Goal: Check status: Check status

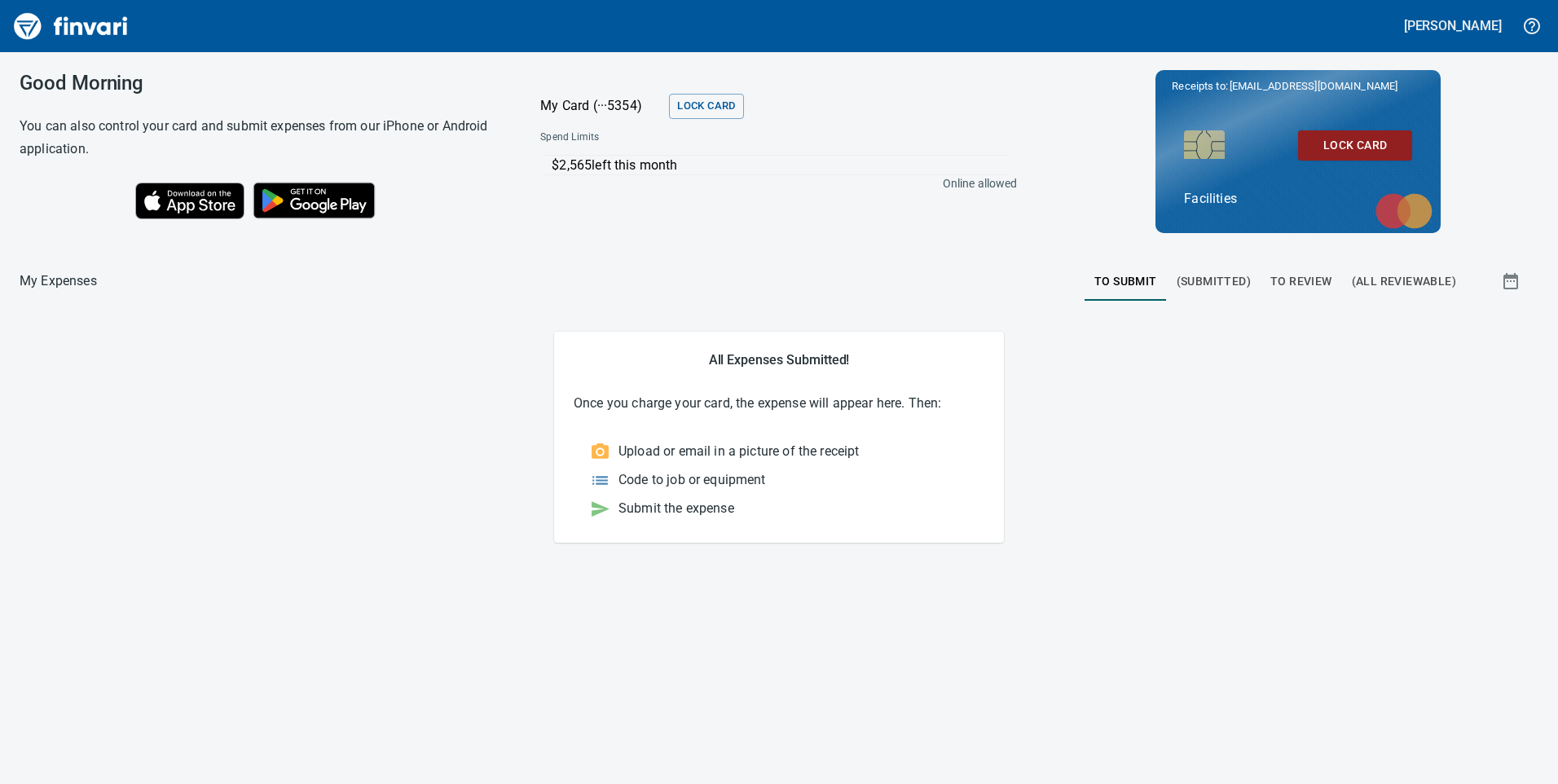
click at [1308, 280] on span "To Review" at bounding box center [1302, 281] width 62 height 21
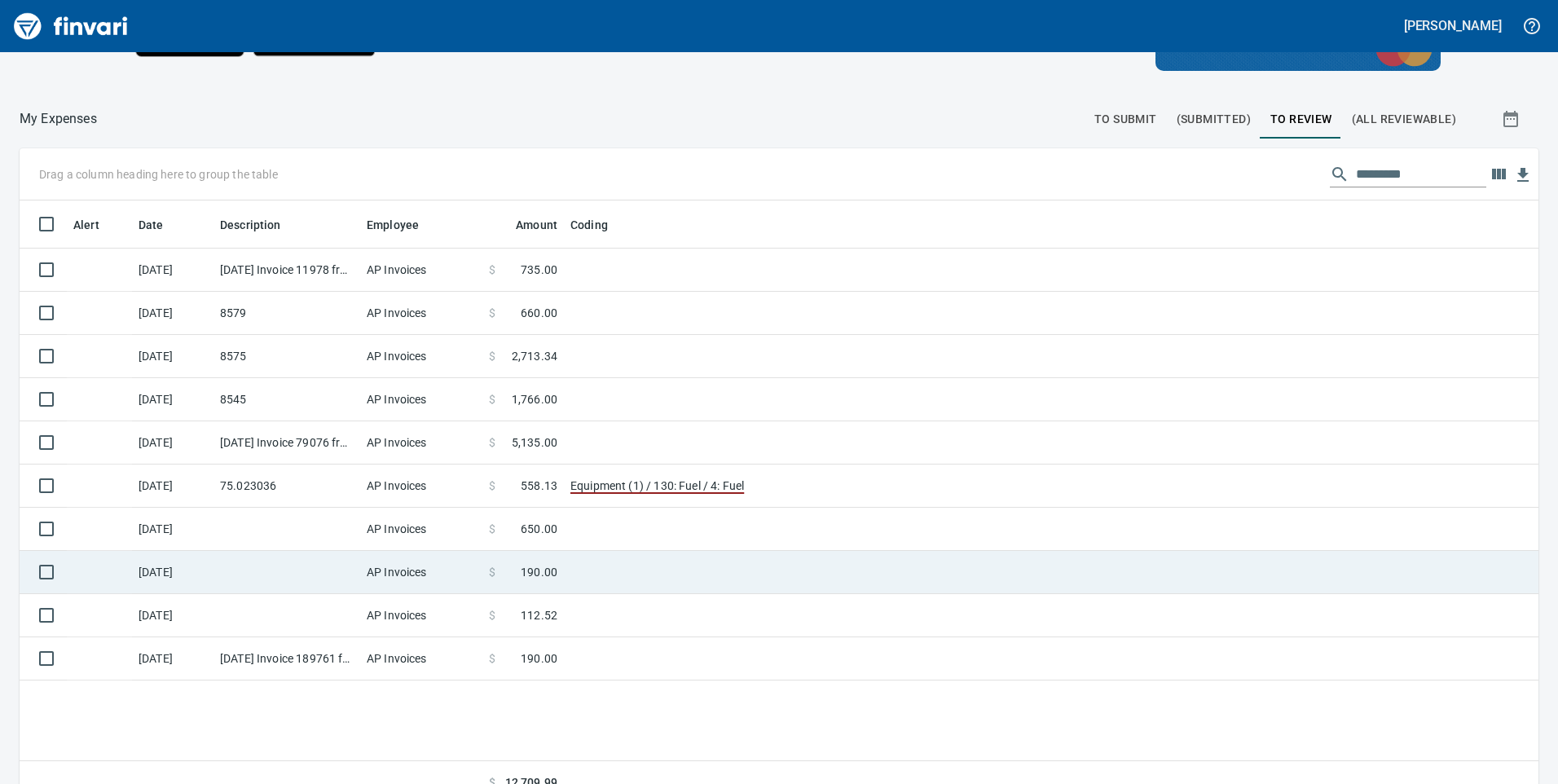
scroll to position [183, 0]
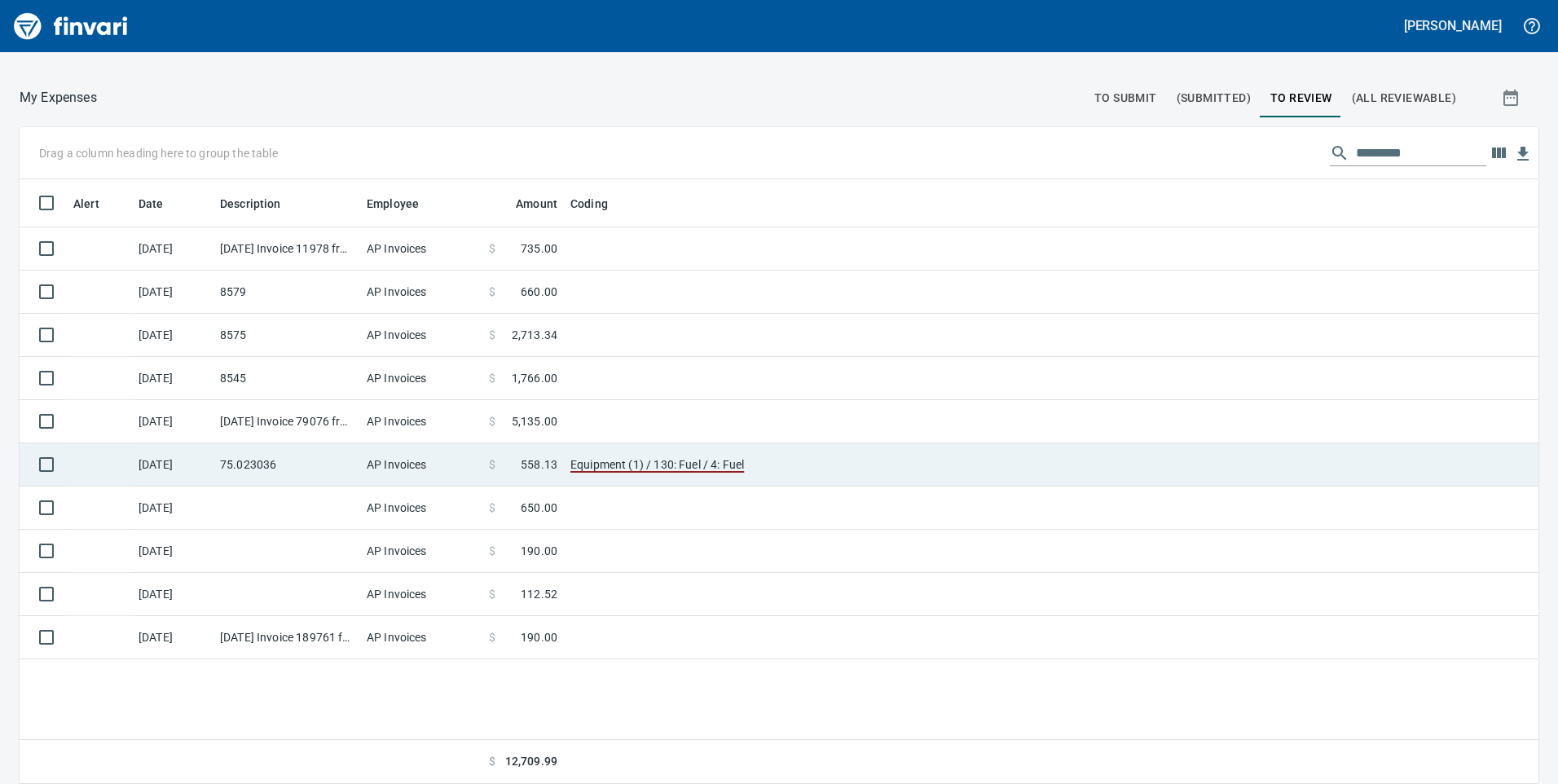
click at [301, 463] on td "75.023036" at bounding box center [287, 465] width 147 height 43
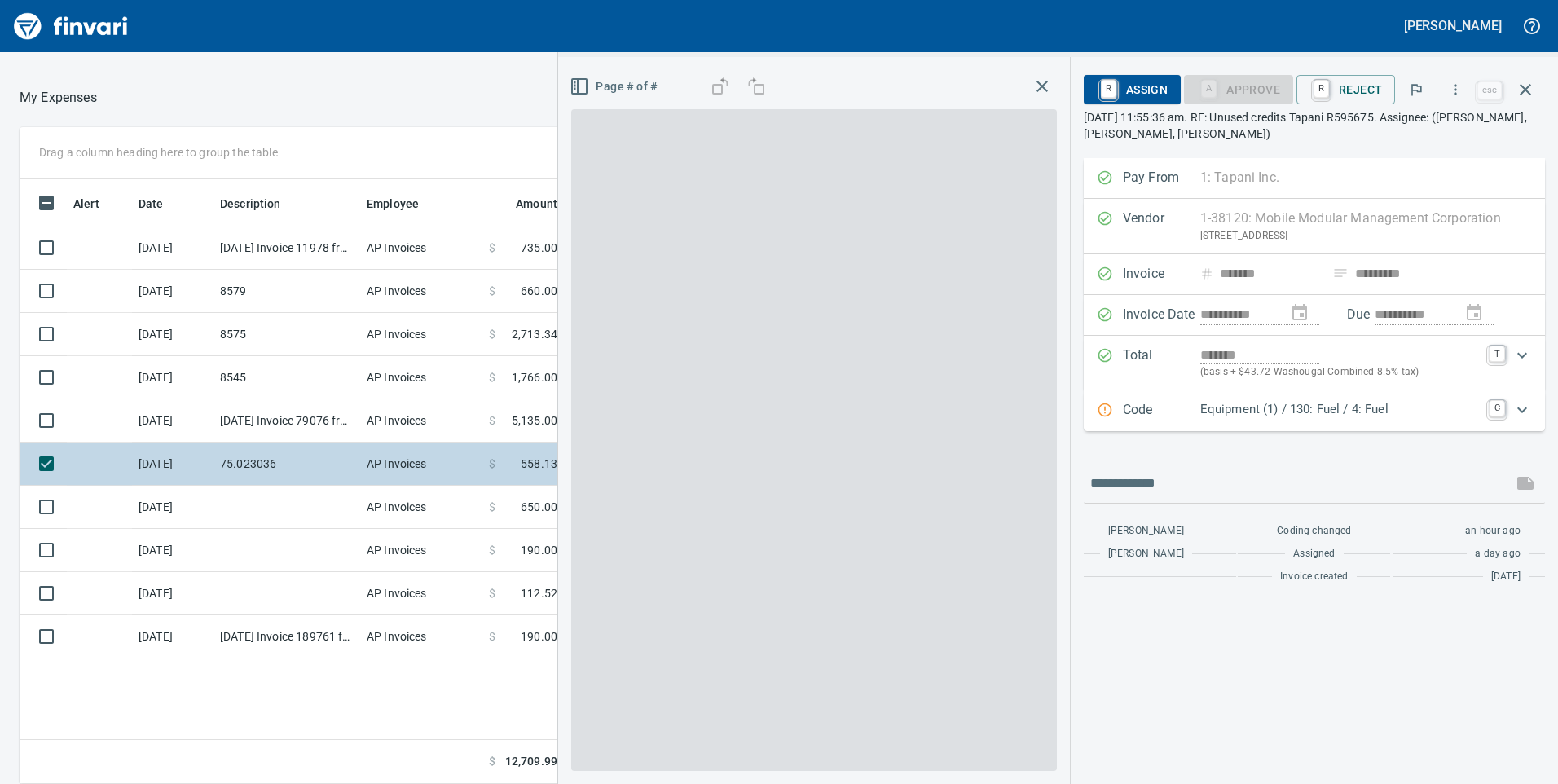
scroll to position [592, 1087]
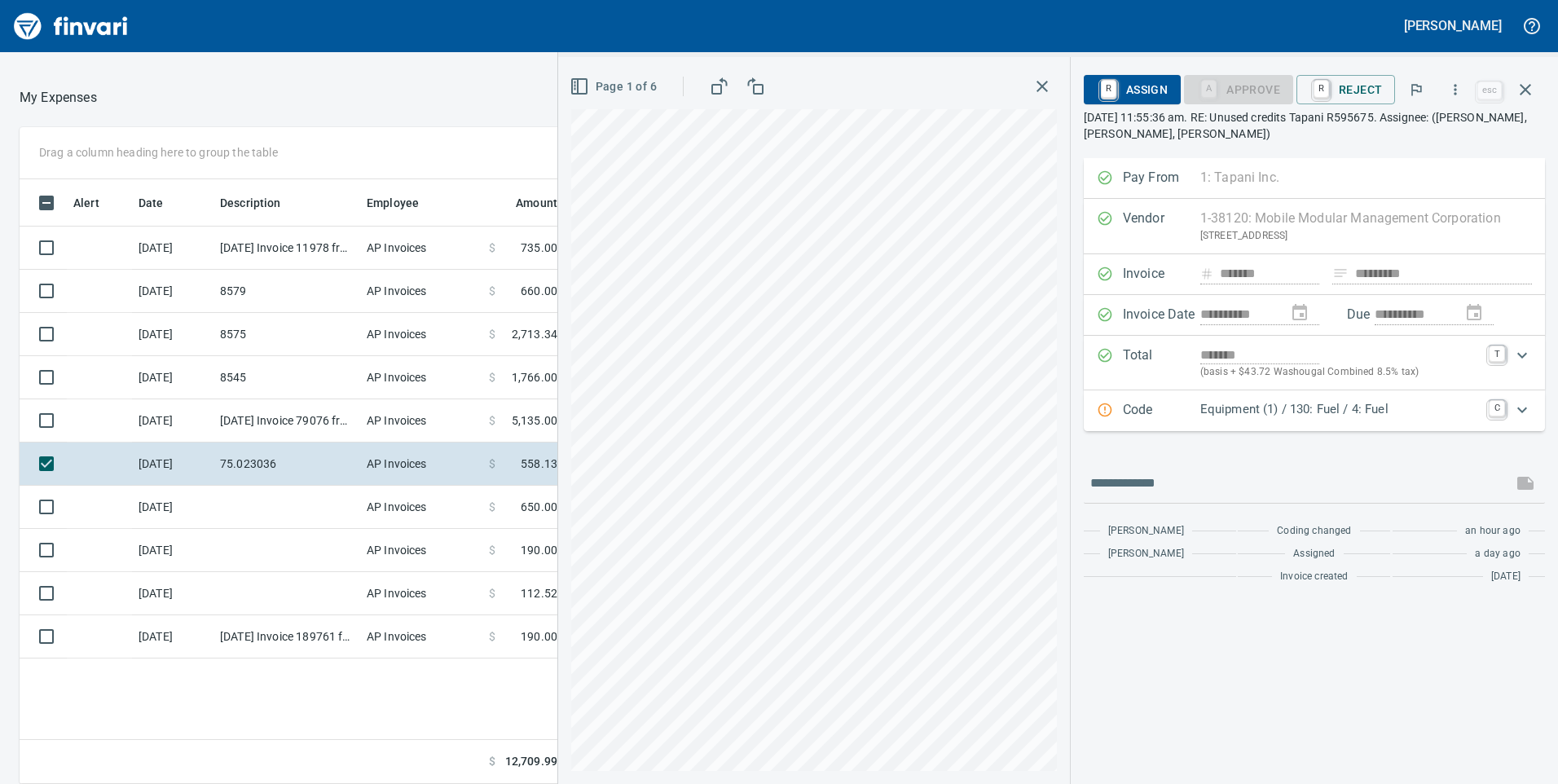
click at [629, 85] on span "Page 1 of 6" at bounding box center [614, 87] width 84 height 21
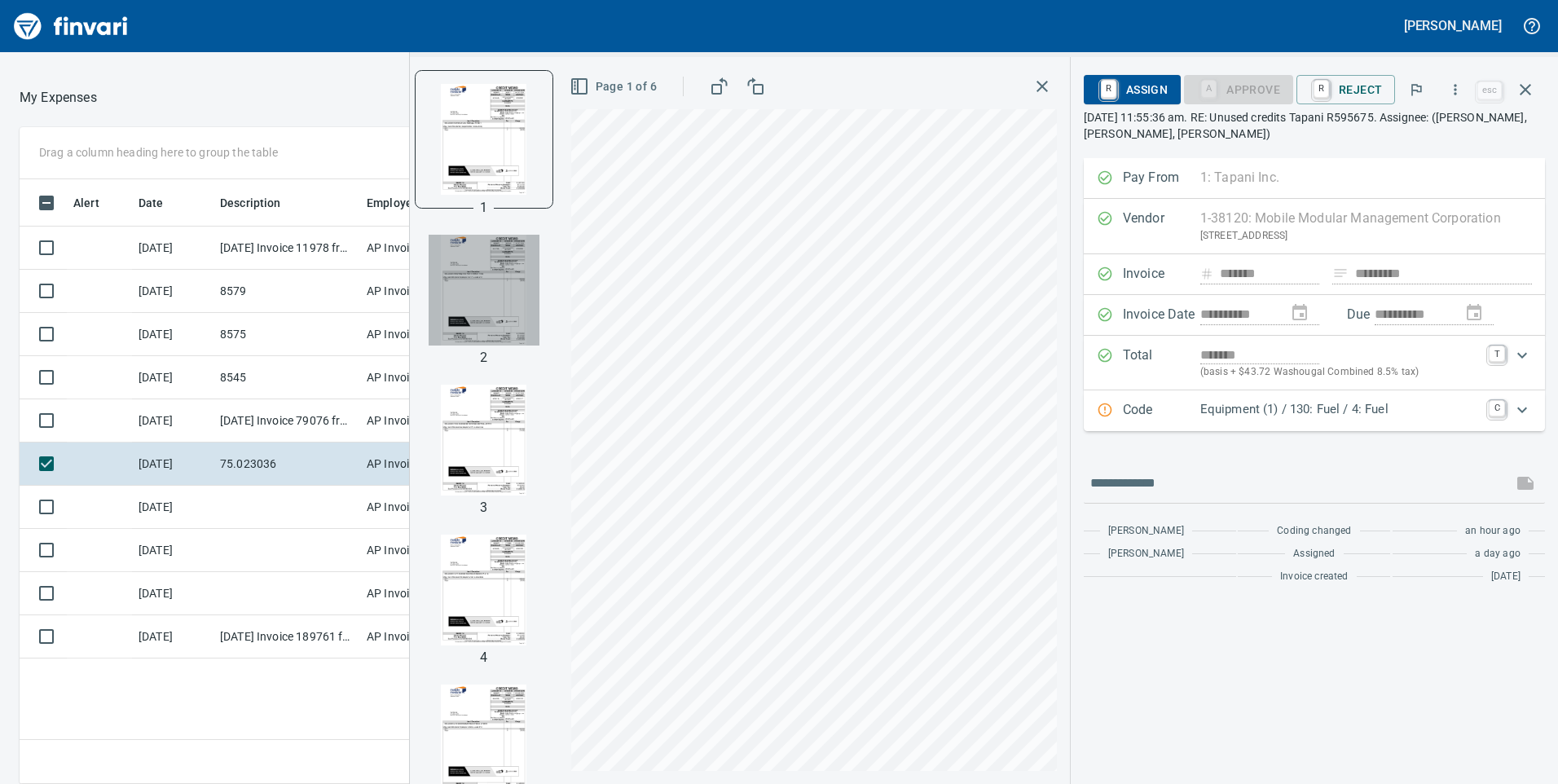
click at [500, 275] on img "button" at bounding box center [484, 290] width 111 height 111
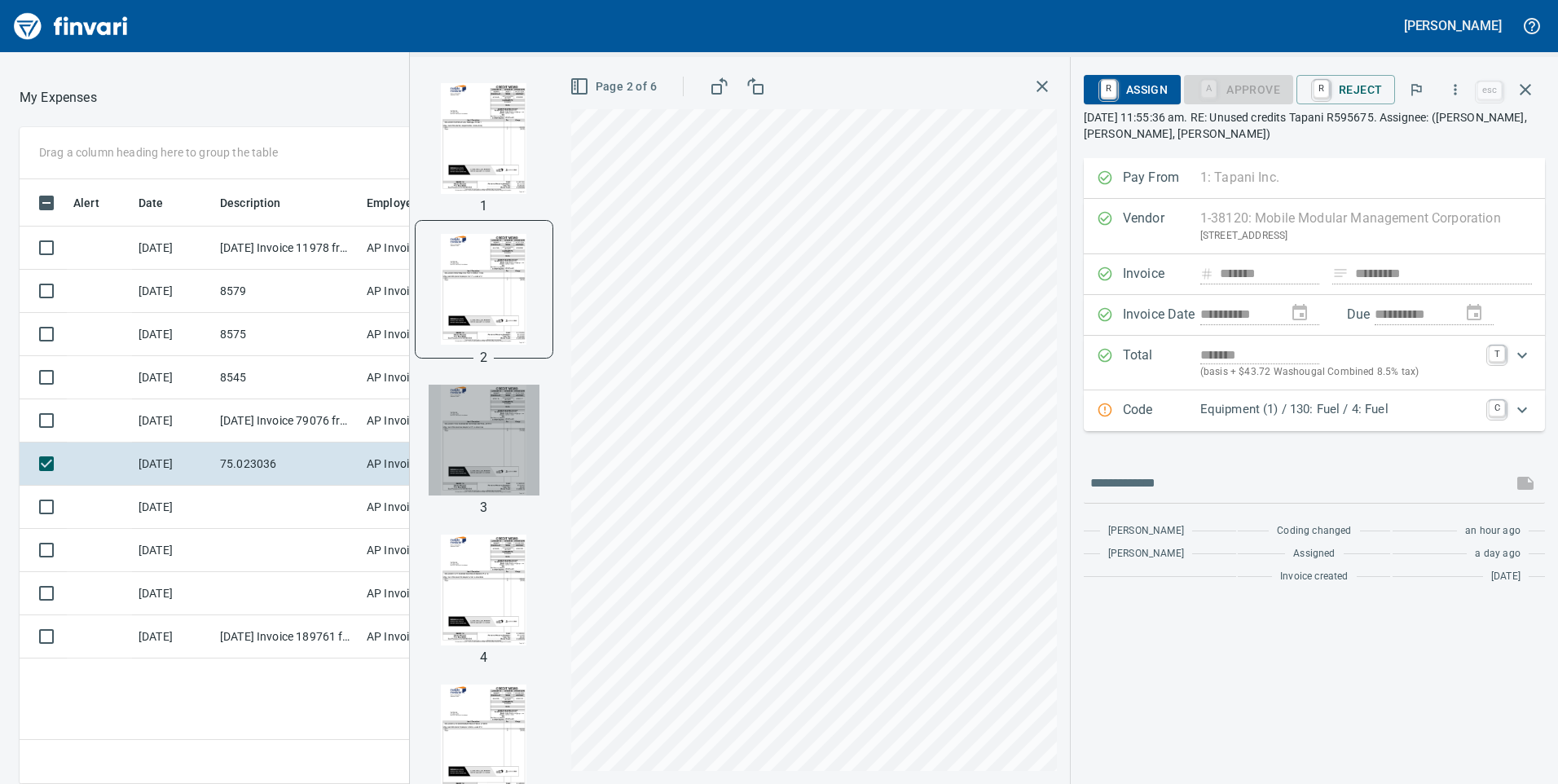
click at [490, 426] on img "button" at bounding box center [484, 439] width 111 height 111
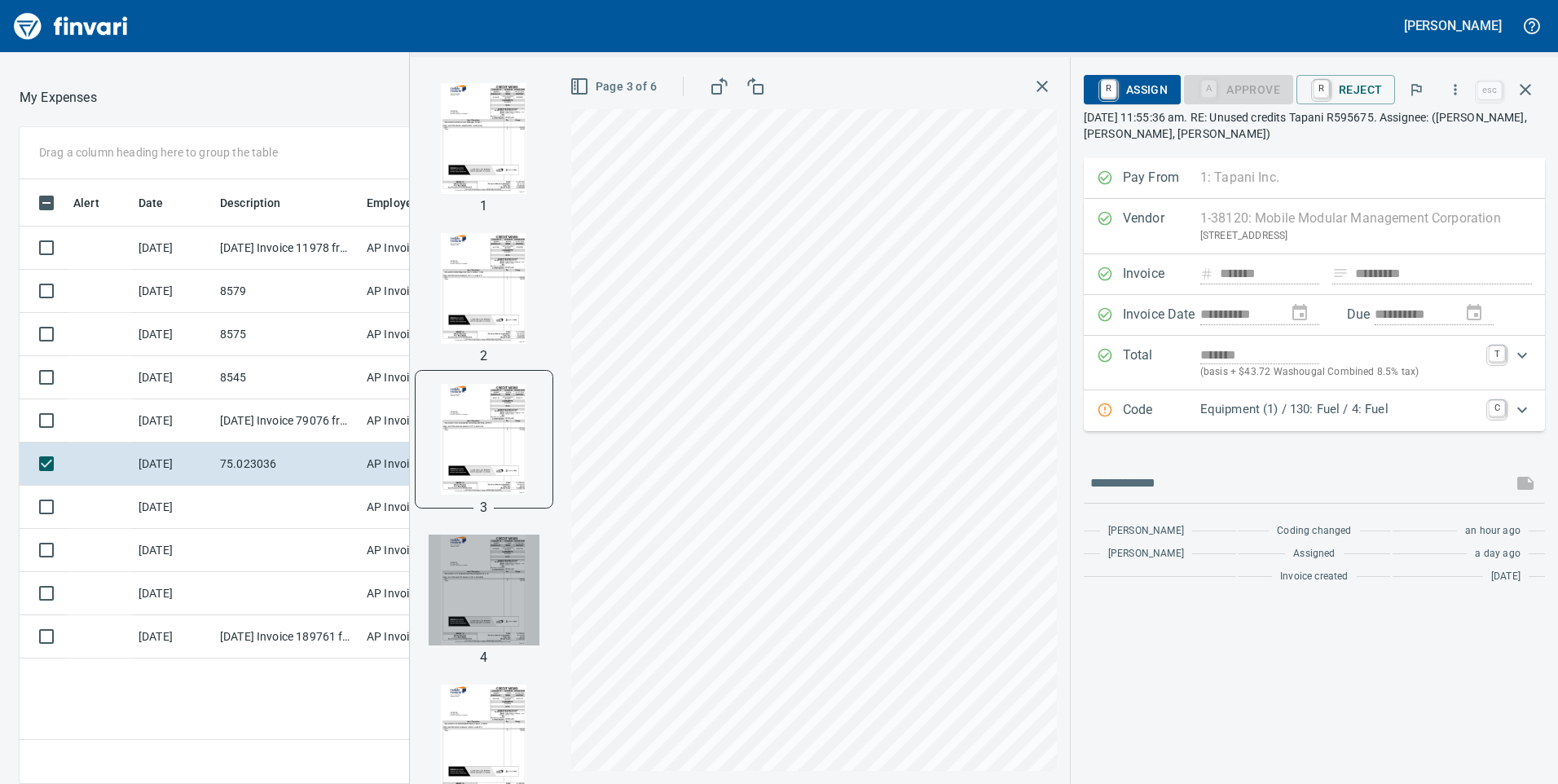
click at [491, 551] on img "button" at bounding box center [484, 590] width 111 height 111
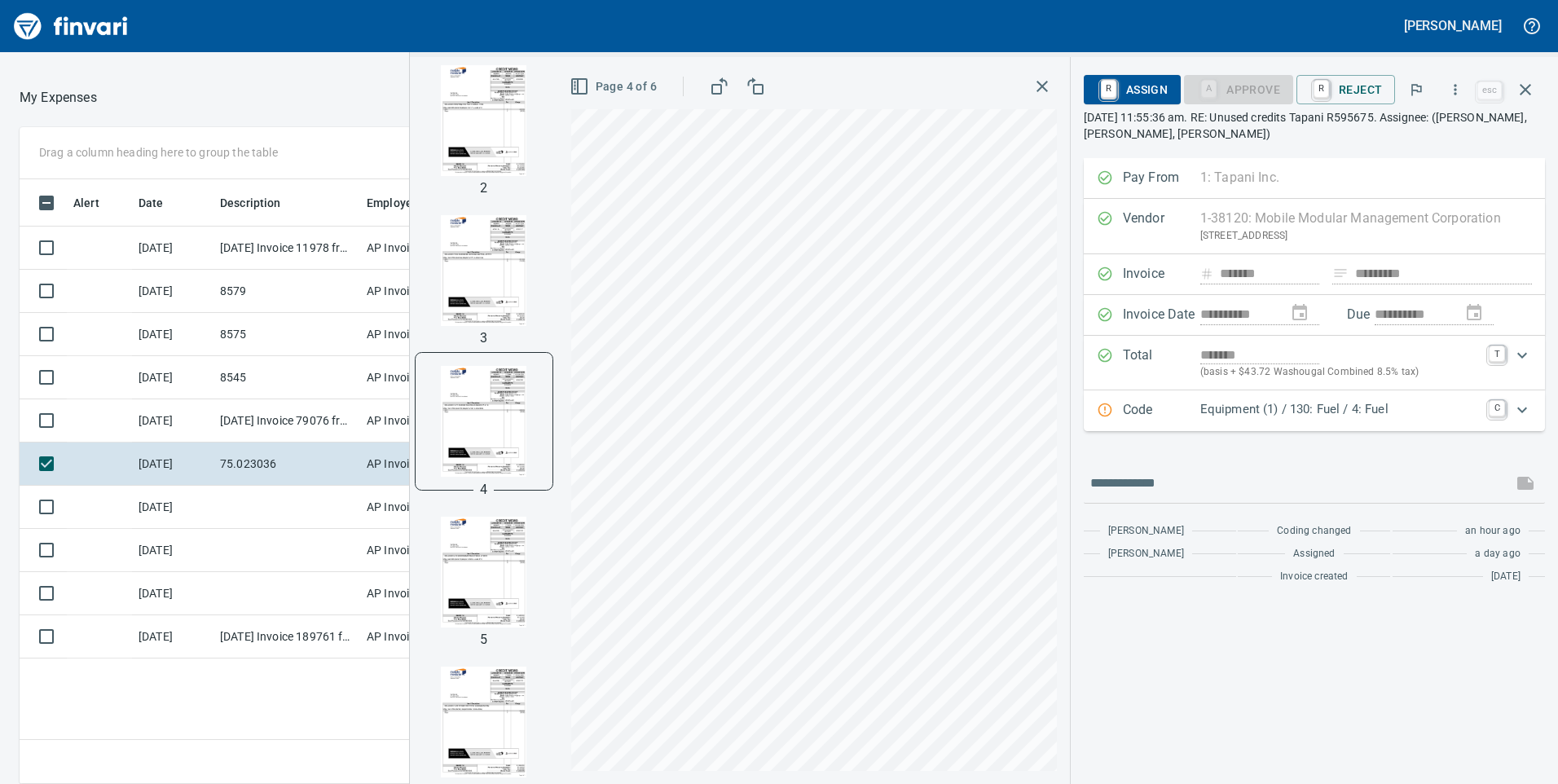
scroll to position [187, 0]
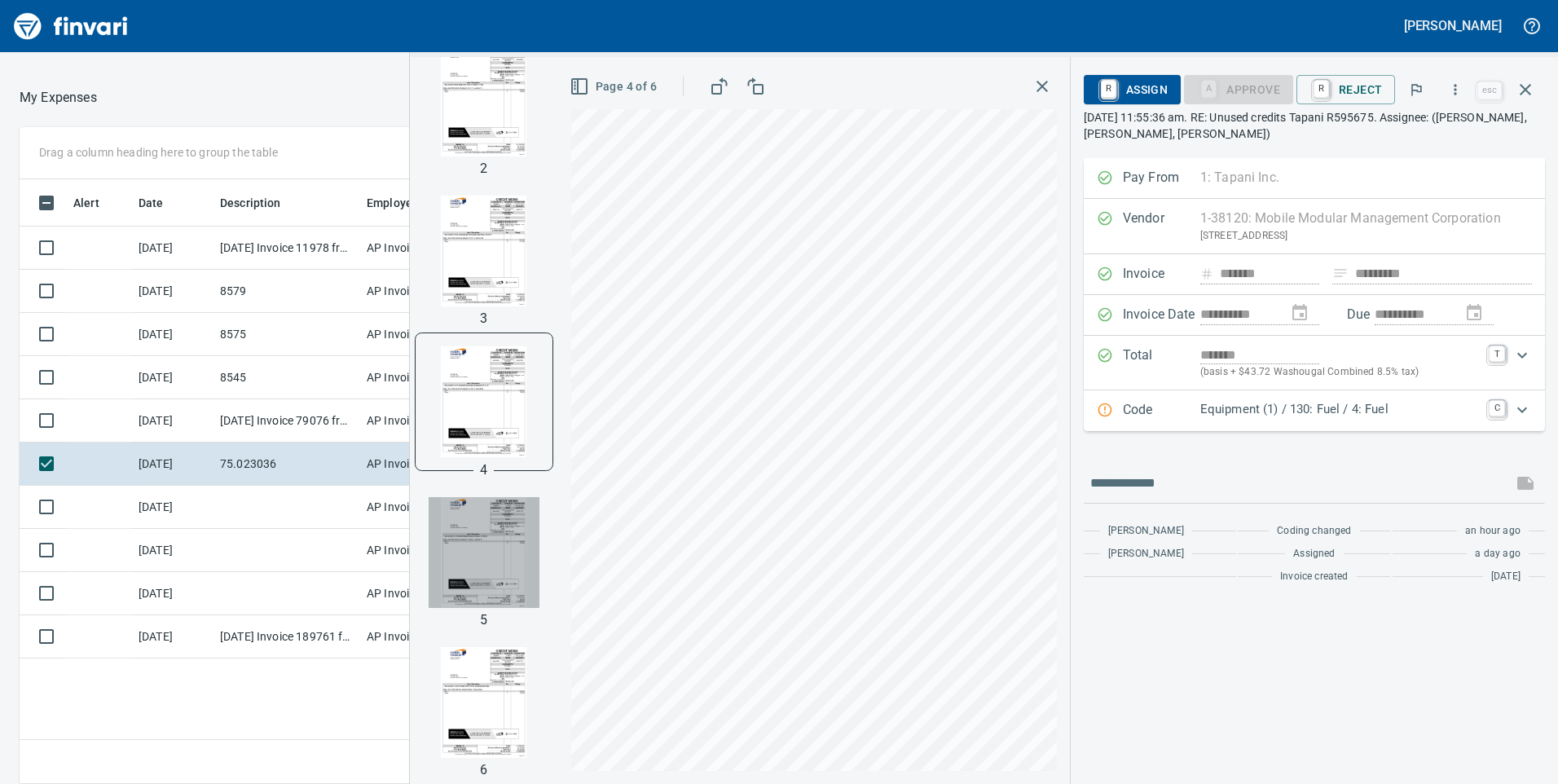
click at [496, 570] on img "button" at bounding box center [484, 553] width 111 height 111
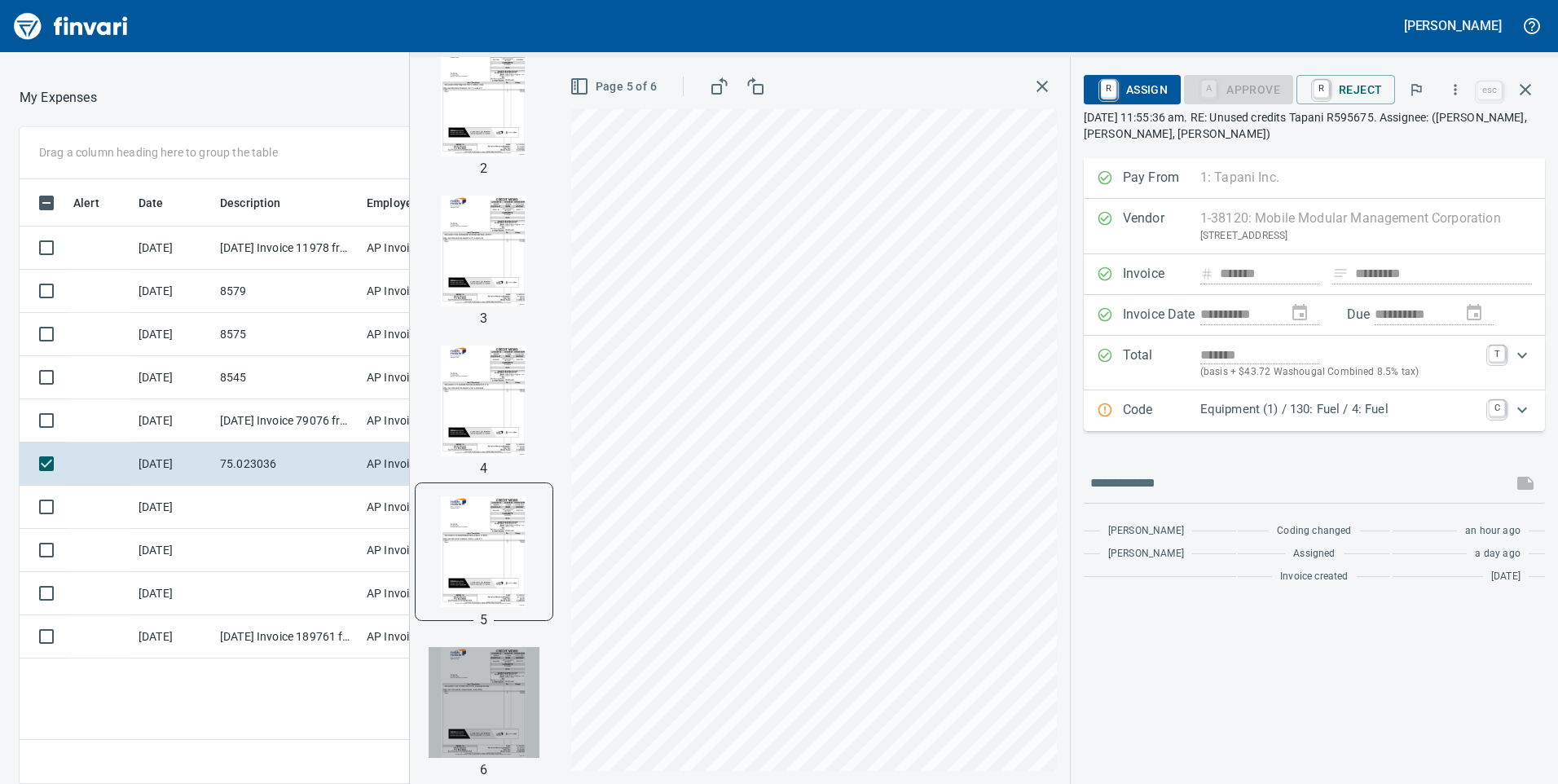
click at [486, 702] on img "button" at bounding box center [484, 702] width 111 height 111
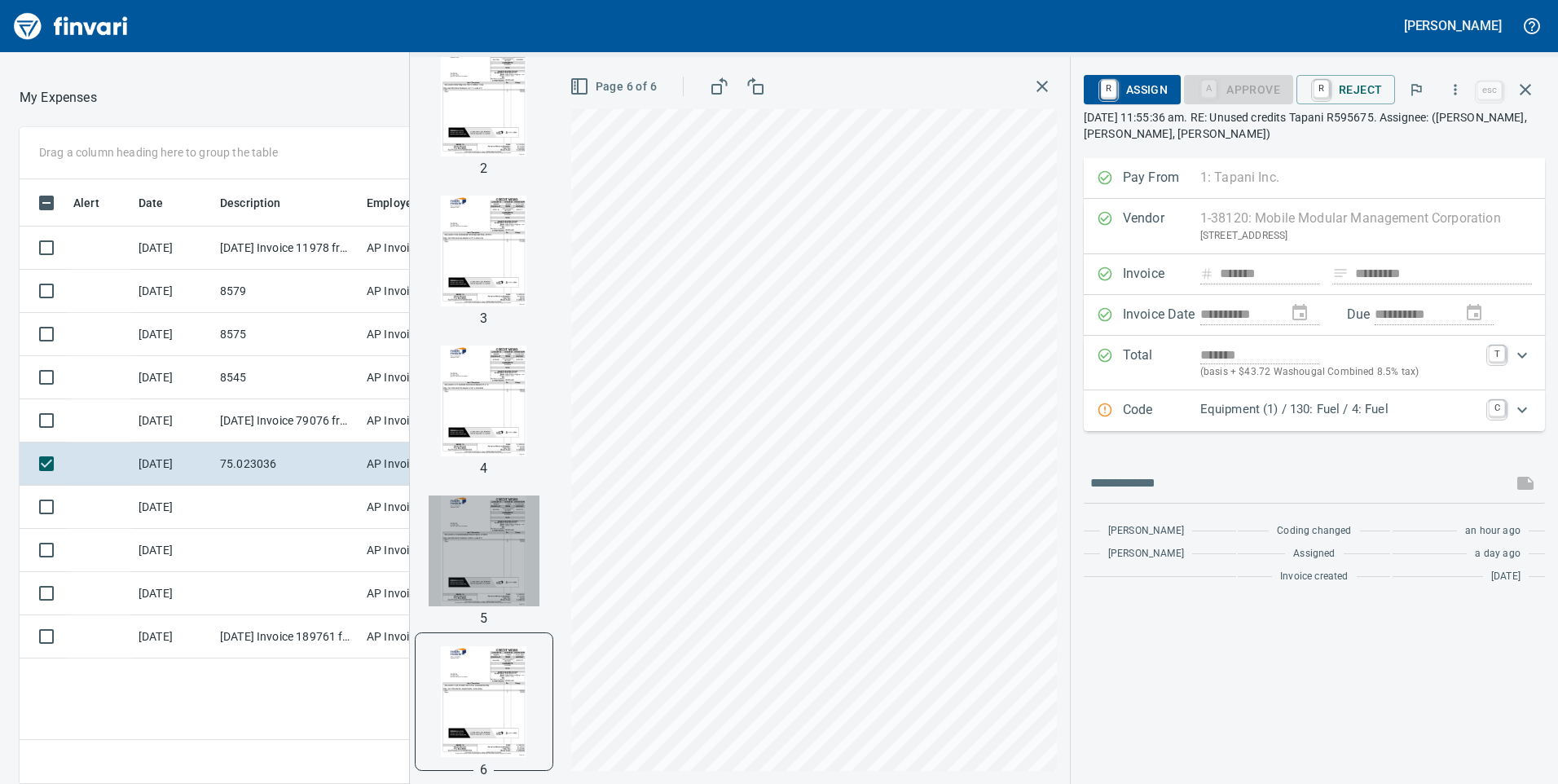
click at [489, 566] on img "button" at bounding box center [484, 551] width 111 height 111
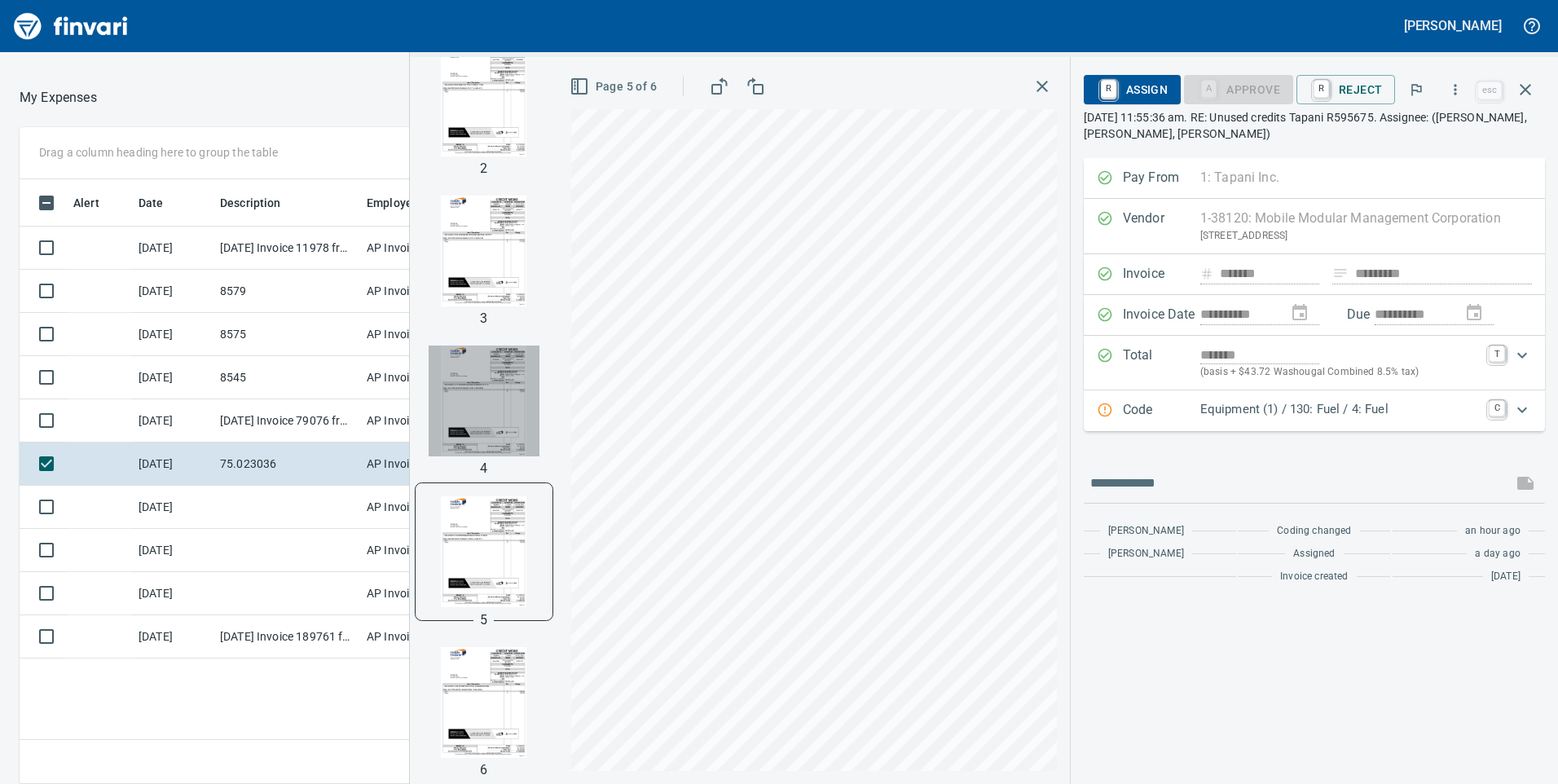
click at [521, 409] on img "button" at bounding box center [484, 401] width 111 height 111
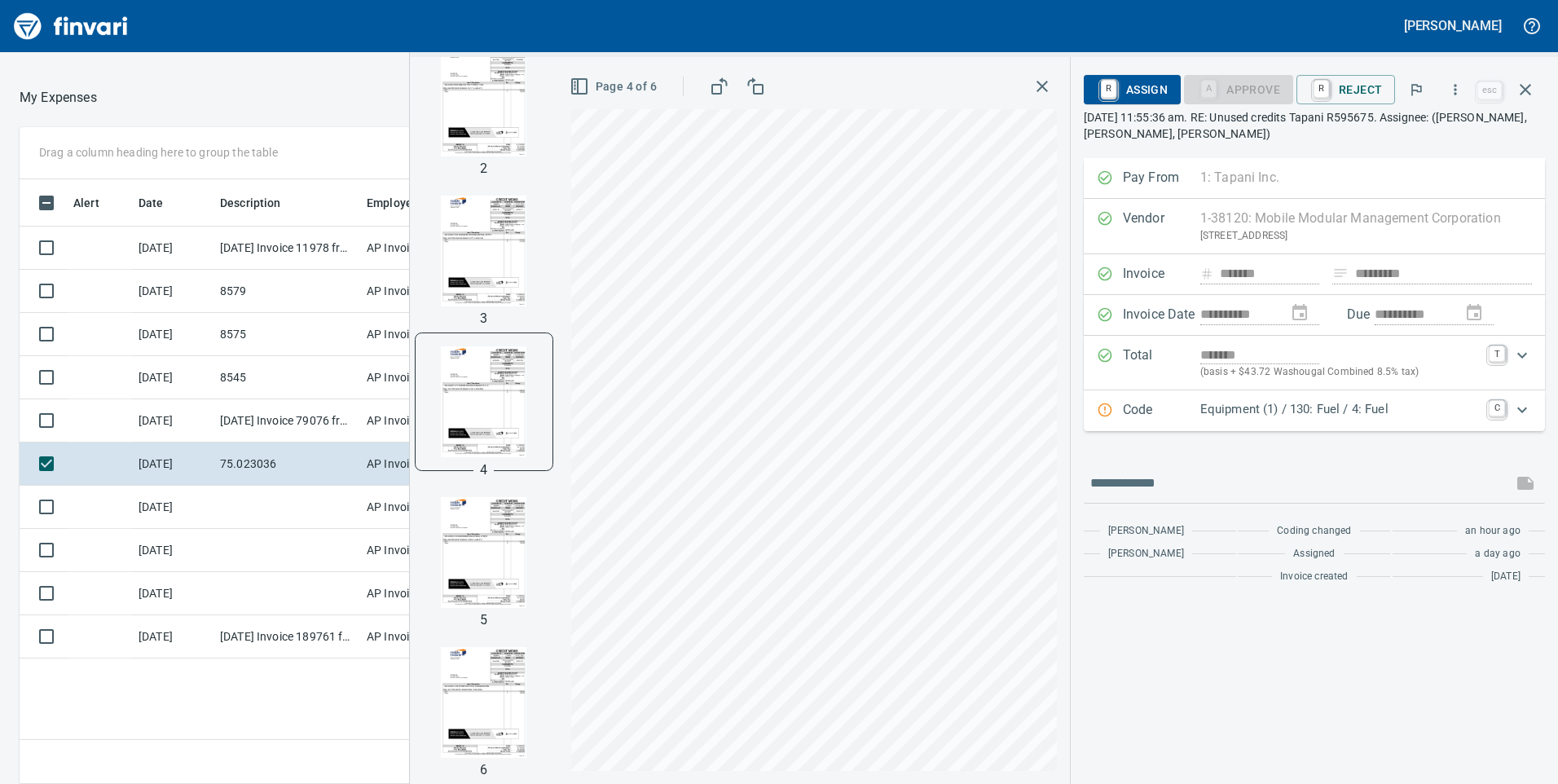
click at [512, 288] on img "button" at bounding box center [484, 250] width 111 height 111
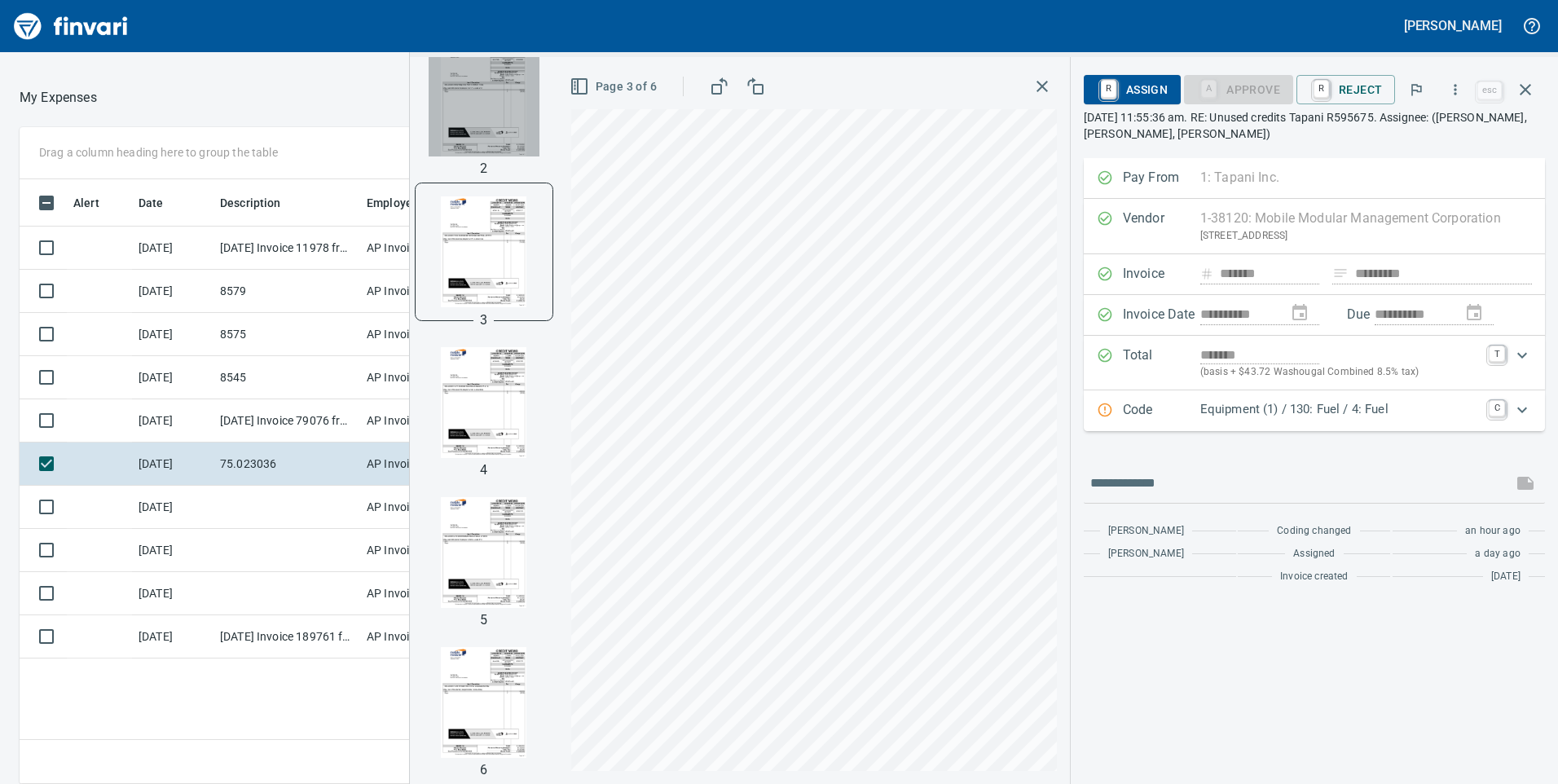
click at [502, 138] on img "button" at bounding box center [484, 101] width 111 height 111
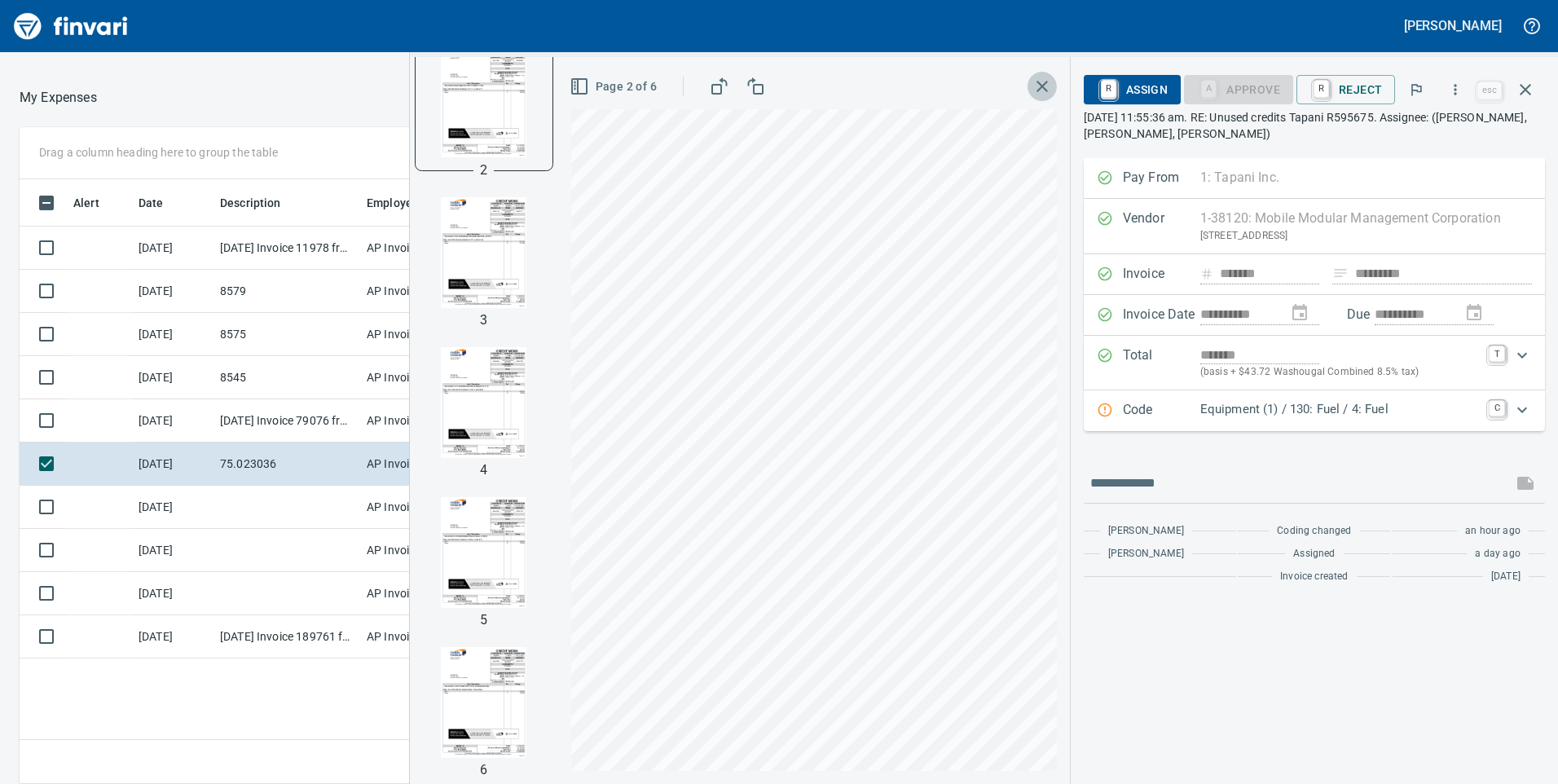
click at [1050, 83] on icon "button" at bounding box center [1042, 86] width 20 height 20
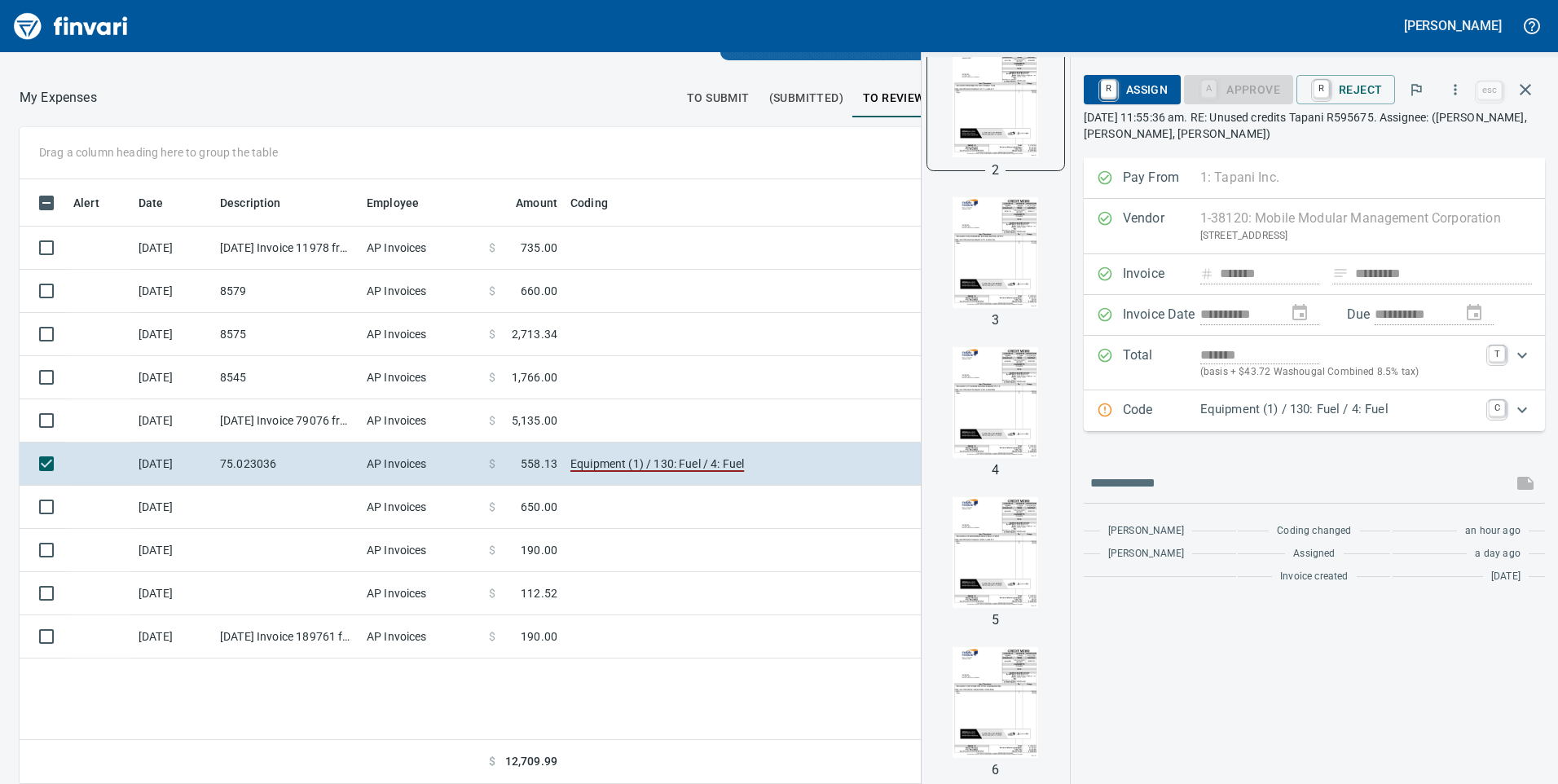
scroll to position [186, 0]
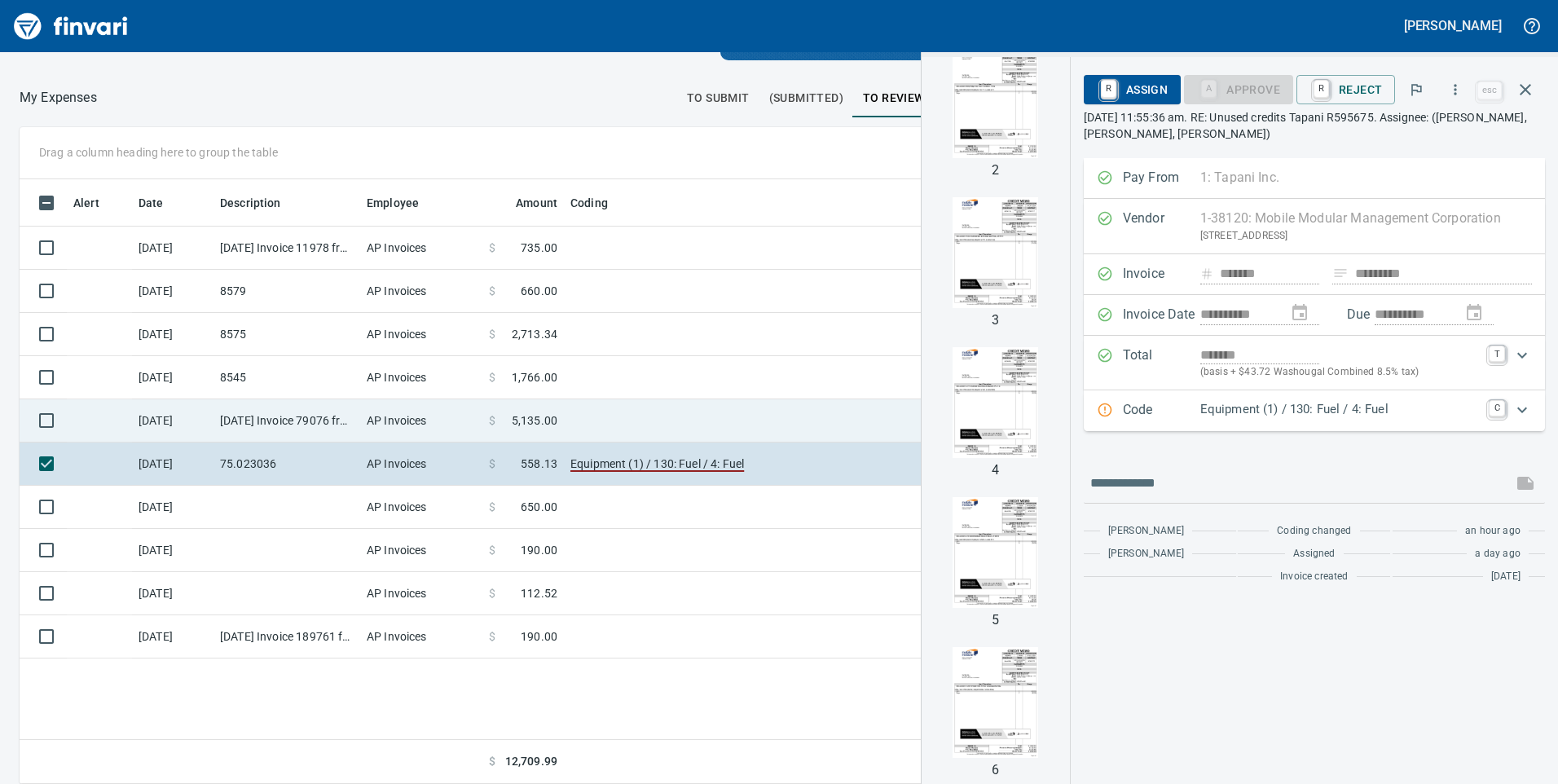
click at [288, 414] on td "[DATE] Invoice 79076 from Minister-[PERSON_NAME] Surveying Inc (1-10667)" at bounding box center [287, 420] width 147 height 43
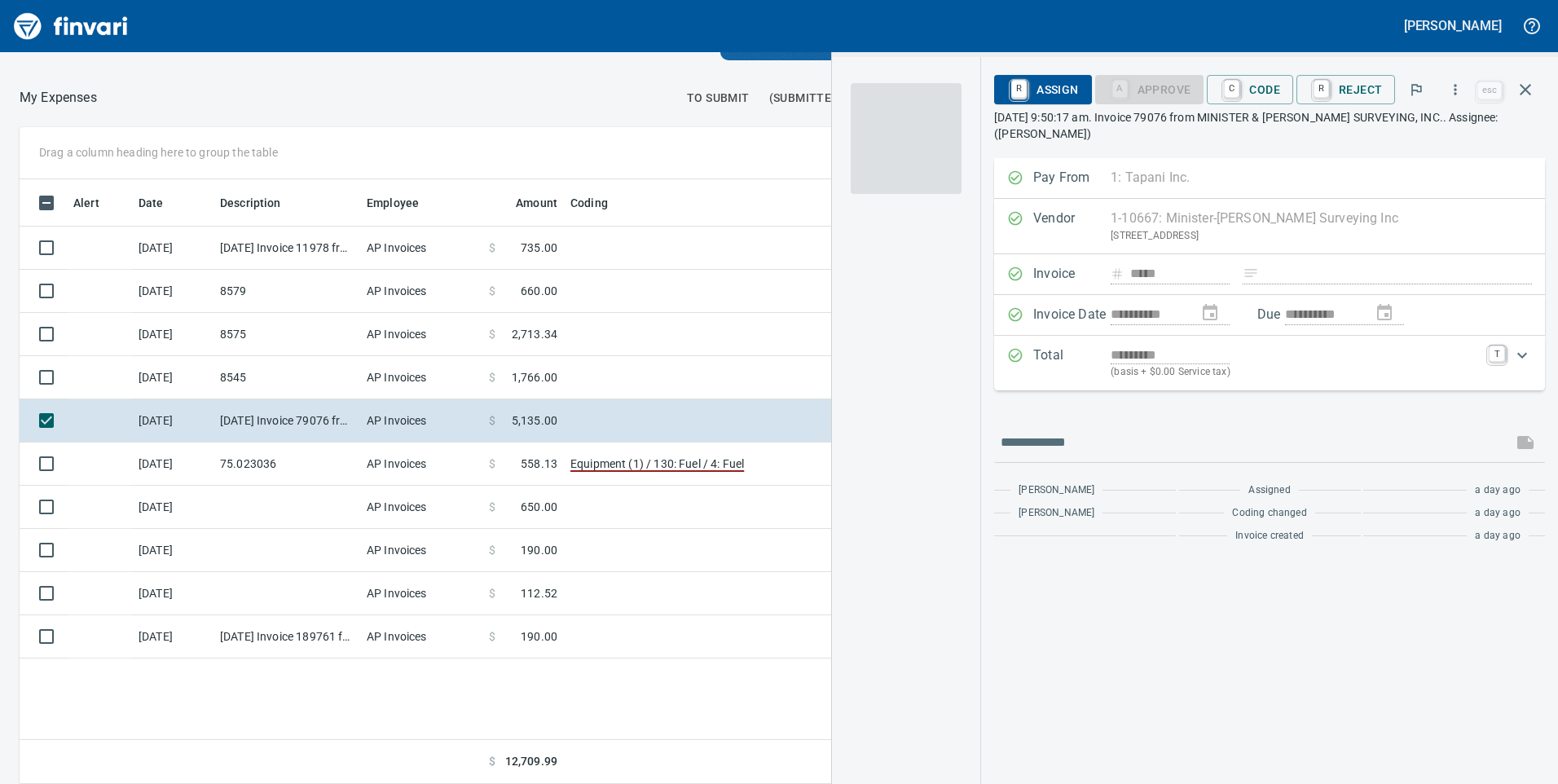
click at [934, 159] on span at bounding box center [906, 138] width 111 height 111
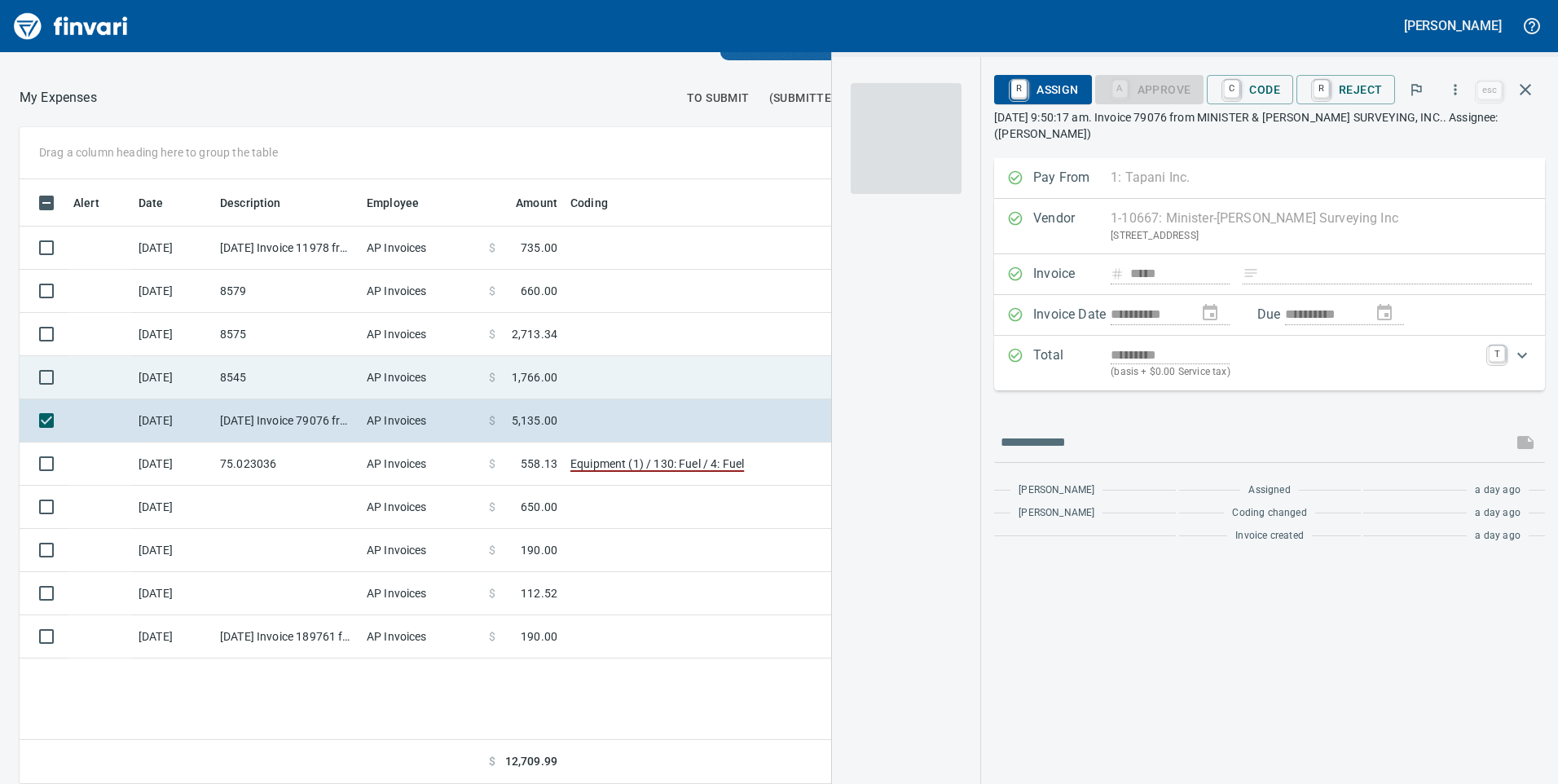
click at [288, 375] on td "8545" at bounding box center [287, 377] width 147 height 43
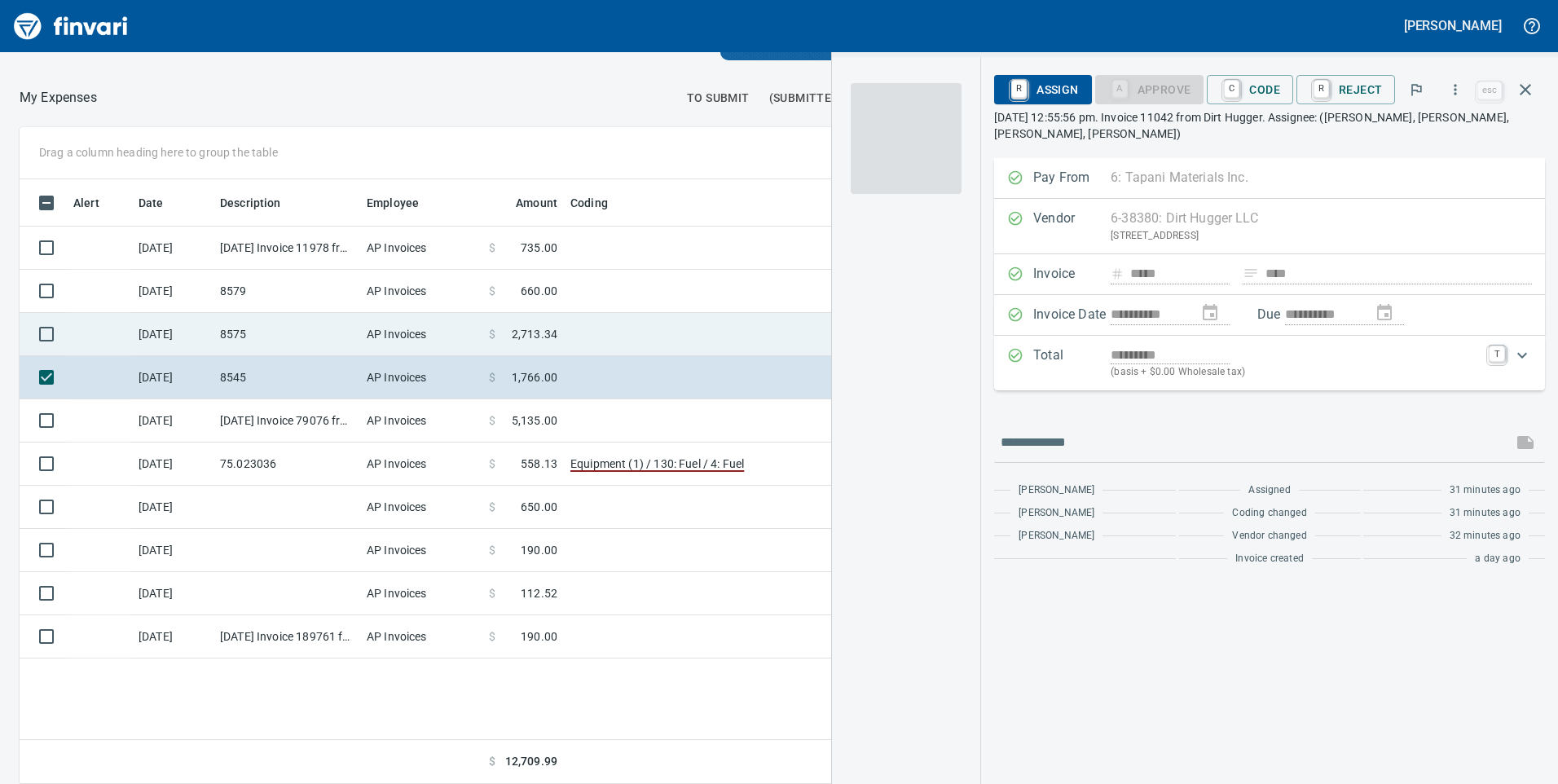
click at [300, 335] on td "8575" at bounding box center [287, 334] width 147 height 43
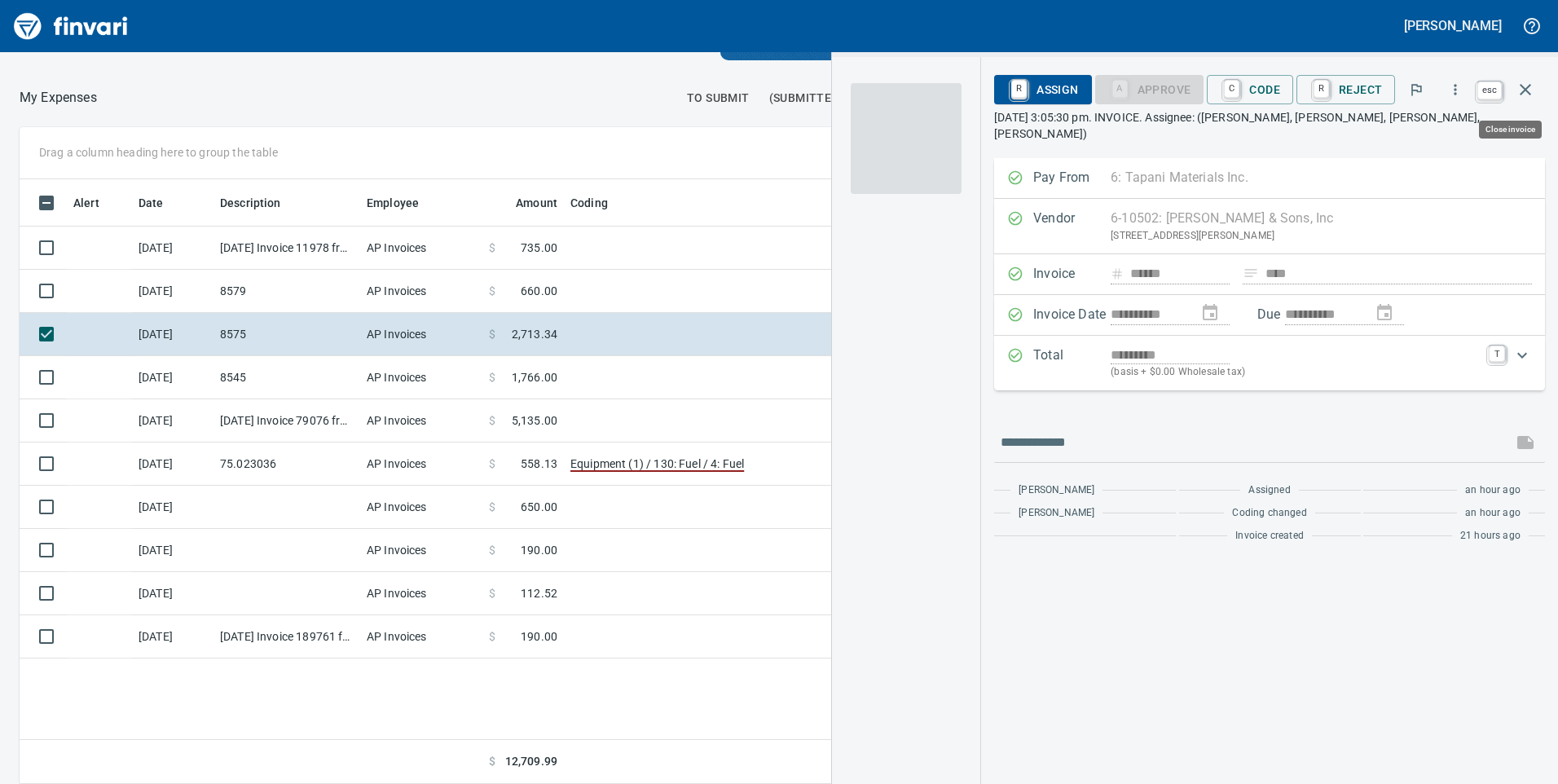
scroll to position [592, 1087]
click at [1528, 79] on icon "button" at bounding box center [1525, 89] width 20 height 20
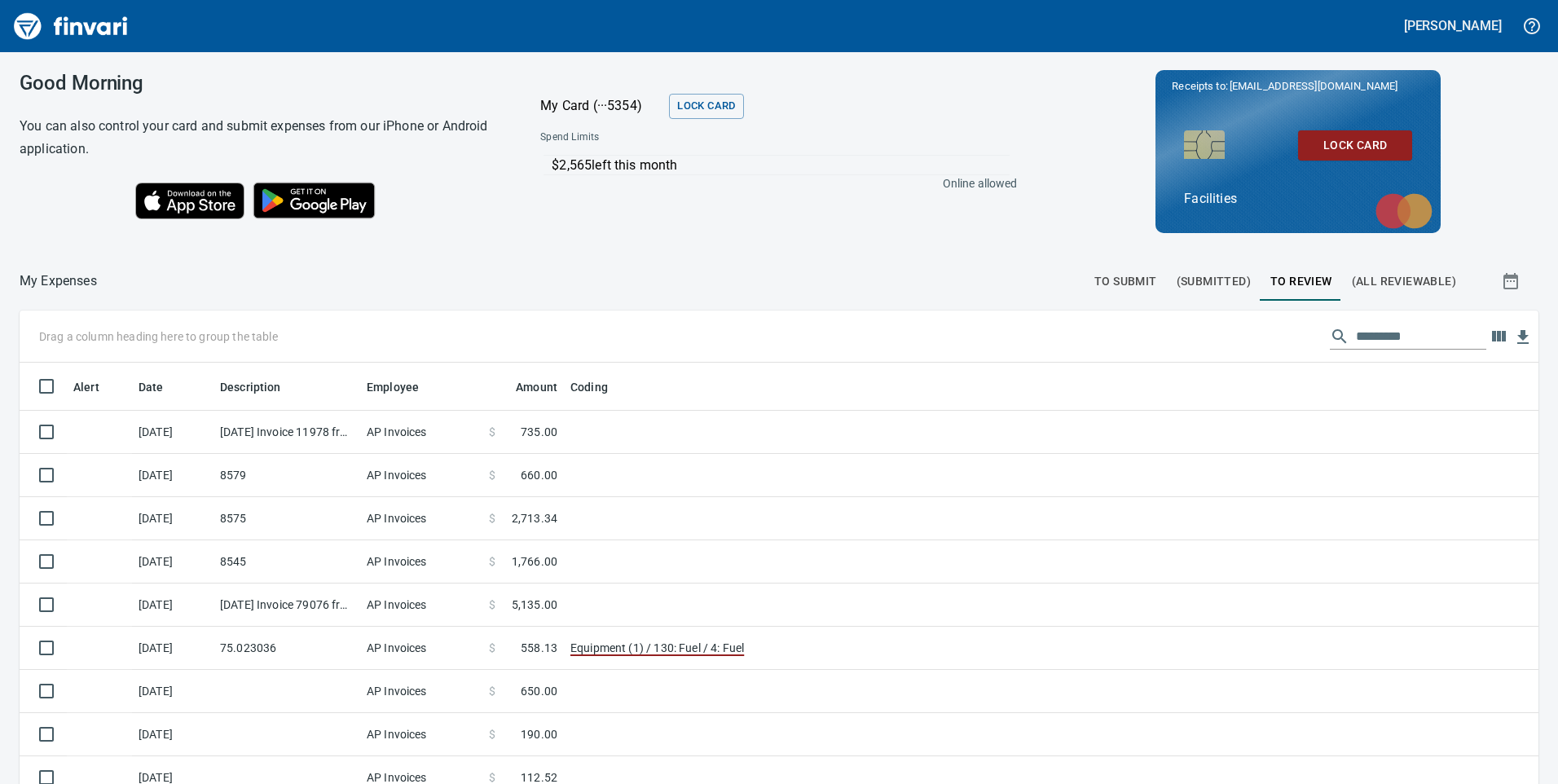
click at [1122, 280] on span "To Submit" at bounding box center [1125, 281] width 63 height 21
